Goal: Entertainment & Leisure: Consume media (video, audio)

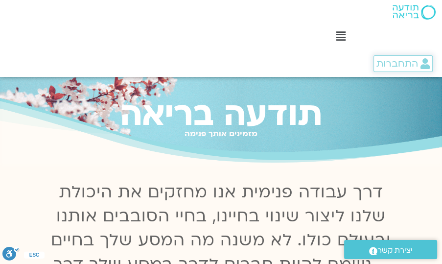
click at [401, 64] on span "התחברות" at bounding box center [397, 63] width 42 height 11
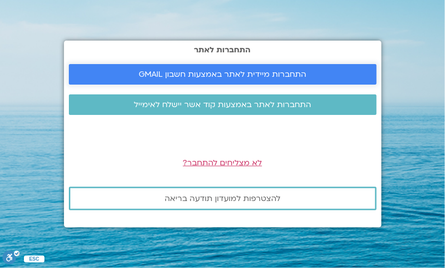
click at [212, 75] on span "התחברות מיידית לאתר באמצעות חשבון GMAIL" at bounding box center [223, 74] width 168 height 9
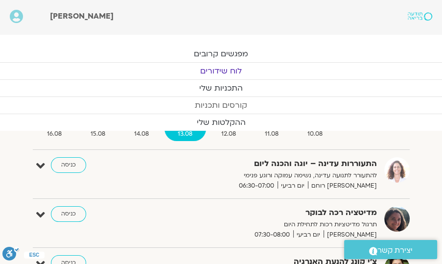
click at [220, 103] on link "קורסים ותכניות" at bounding box center [221, 105] width 442 height 17
click at [220, 122] on link "ההקלטות שלי" at bounding box center [221, 122] width 442 height 17
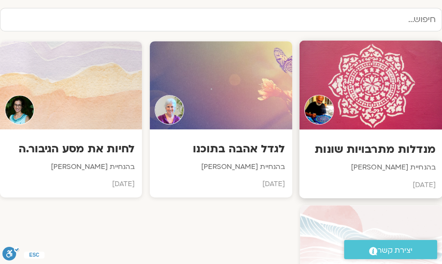
scroll to position [558, 0]
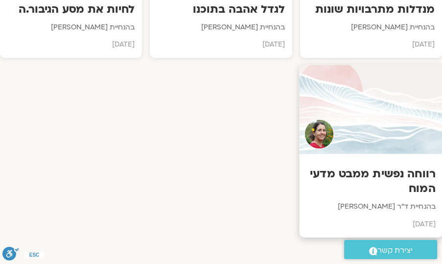
click at [389, 174] on h3 "רווחה נפשית ממבט מדעי המוח" at bounding box center [370, 181] width 129 height 30
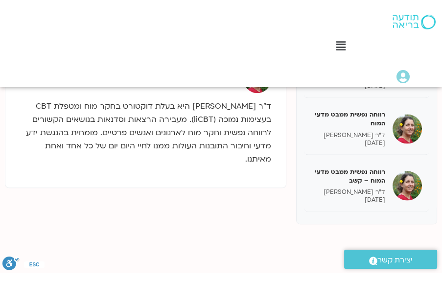
scroll to position [319, 0]
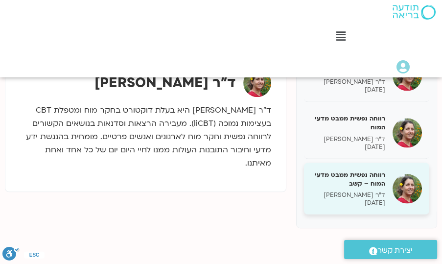
click at [351, 175] on h5 "רווחה נפשית ממבט מדעי המוח – קשב" at bounding box center [348, 179] width 74 height 18
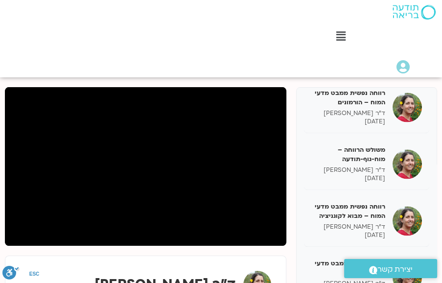
scroll to position [121, 0]
